Goal: Communication & Community: Answer question/provide support

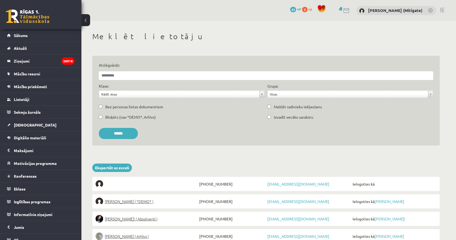
click at [348, 11] on div at bounding box center [343, 11] width 13 height 6
click at [350, 11] on link at bounding box center [347, 10] width 7 height 5
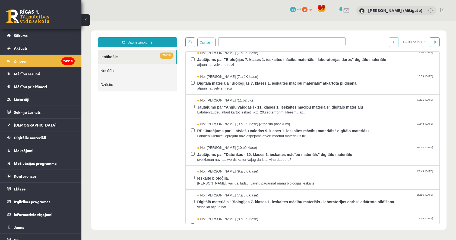
scroll to position [149, 0]
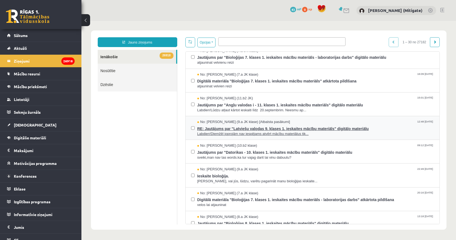
click at [277, 133] on span "Labdien!Diemžēl joprojām nav iespējams atvērt mācību materiālus tik..." at bounding box center [316, 133] width 237 height 5
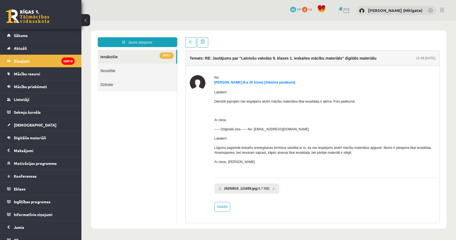
scroll to position [0, 0]
click at [276, 189] on link at bounding box center [274, 189] width 3 height 4
drag, startPoint x: 213, startPoint y: 82, endPoint x: 246, endPoint y: 82, distance: 32.3
click at [246, 82] on div "No: [PERSON_NAME] (9.a JK klase) [Atbalsta pasākumi] Labdien! Diemžēl joprojām …" at bounding box center [313, 143] width 246 height 136
copy link "[PERSON_NAME]"
